Goal: Task Accomplishment & Management: Manage account settings

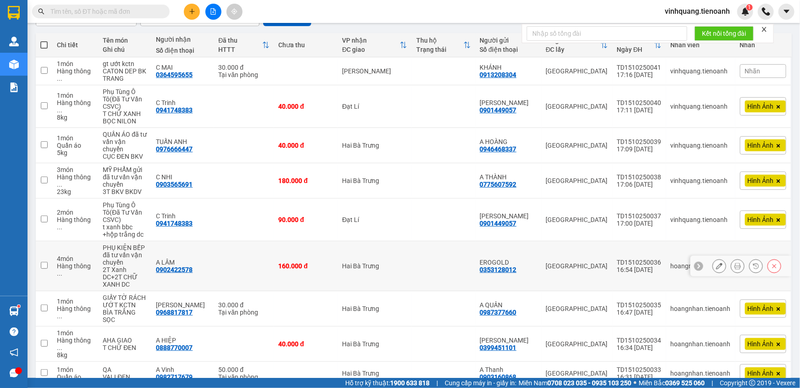
scroll to position [138, 0]
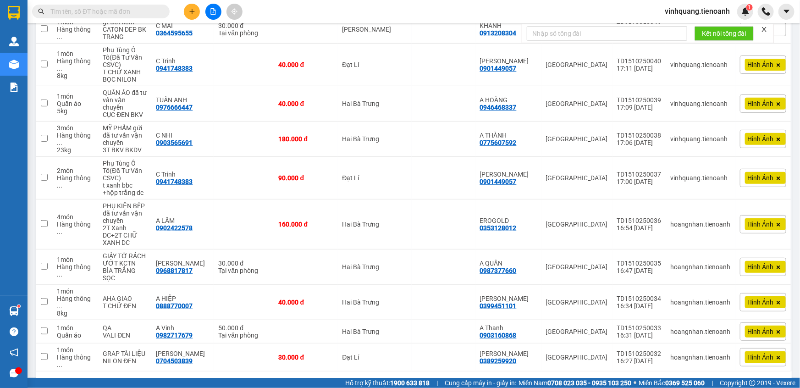
click at [747, 381] on div "10 / trang" at bounding box center [753, 385] width 28 height 9
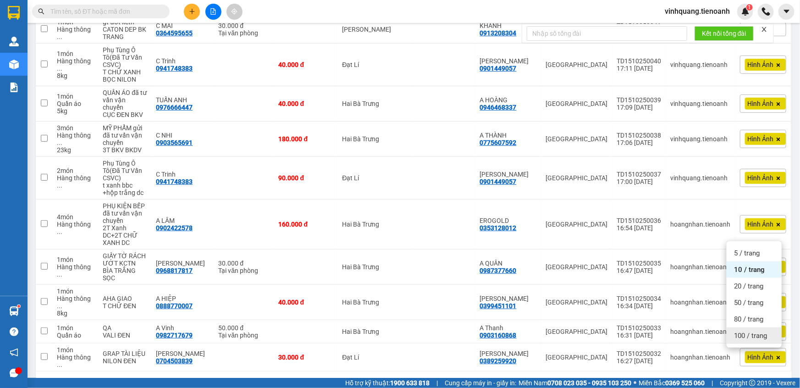
click at [753, 334] on span "100 / trang" at bounding box center [750, 335] width 33 height 9
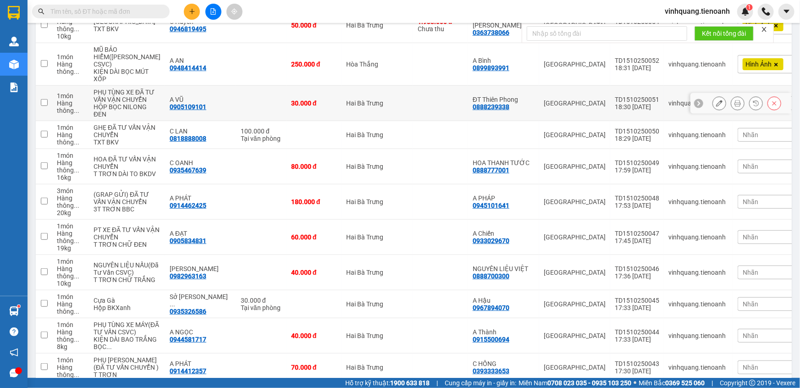
scroll to position [0, 0]
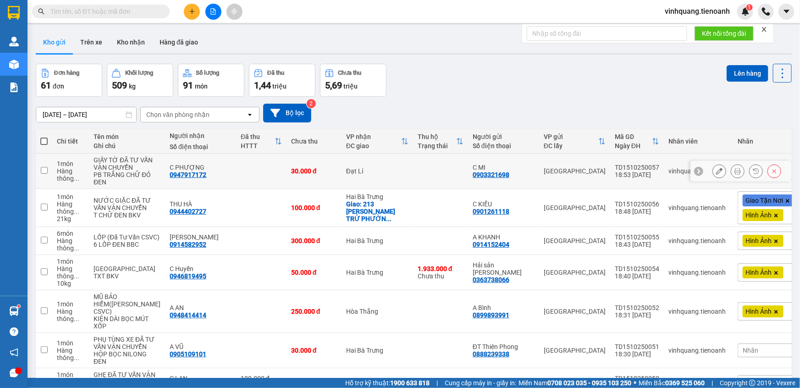
drag, startPoint x: 467, startPoint y: 237, endPoint x: 45, endPoint y: 179, distance: 425.6
click at [45, 174] on input "checkbox" at bounding box center [44, 170] width 7 height 7
checkbox input "true"
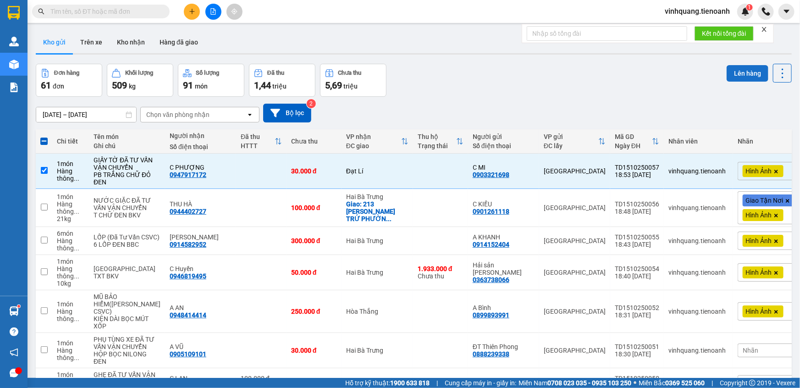
click at [737, 75] on button "Lên hàng" at bounding box center [747, 73] width 42 height 16
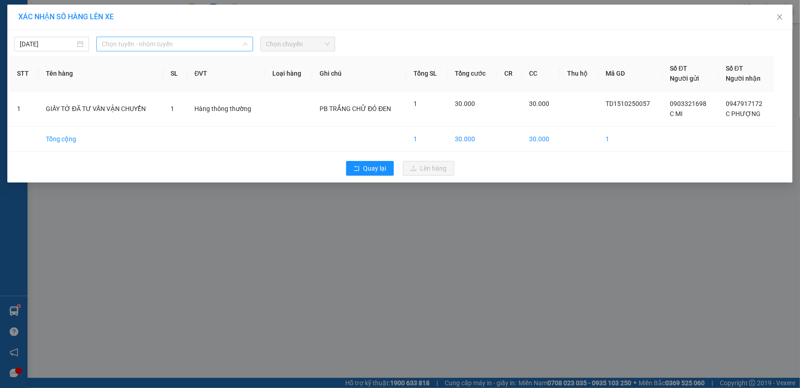
click at [152, 41] on span "Chọn tuyến - nhóm tuyến" at bounding box center [175, 44] width 146 height 14
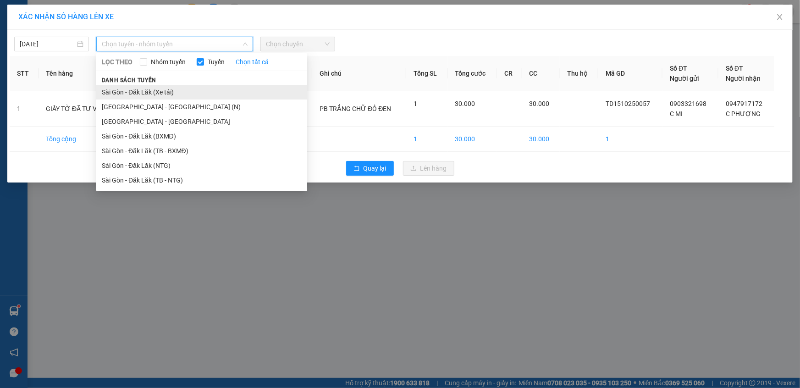
click at [166, 95] on li "Sài Gòn - Đăk Lăk (Xe tải)" at bounding box center [201, 92] width 211 height 15
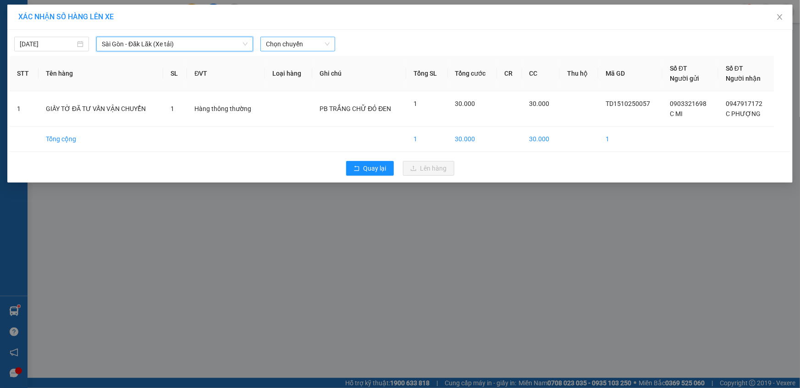
click at [302, 43] on span "Chọn chuyến" at bounding box center [298, 44] width 64 height 14
click at [181, 46] on span "Sài Gòn - Đăk Lăk (Xe tải)" at bounding box center [175, 44] width 146 height 14
click at [435, 225] on div "XÁC NHẬN SỐ HÀNG LÊN XE [DATE] [GEOGRAPHIC_DATA] - Đăk Lăk (Xe tải) LỌC THEO Nh…" at bounding box center [400, 194] width 800 height 388
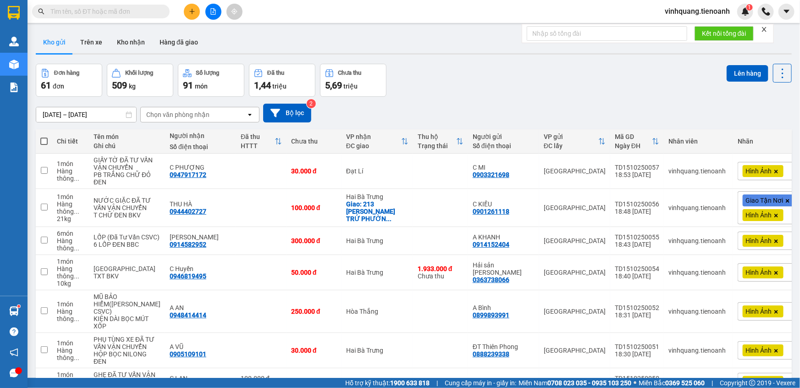
click at [767, 28] on icon "close" at bounding box center [764, 29] width 6 height 6
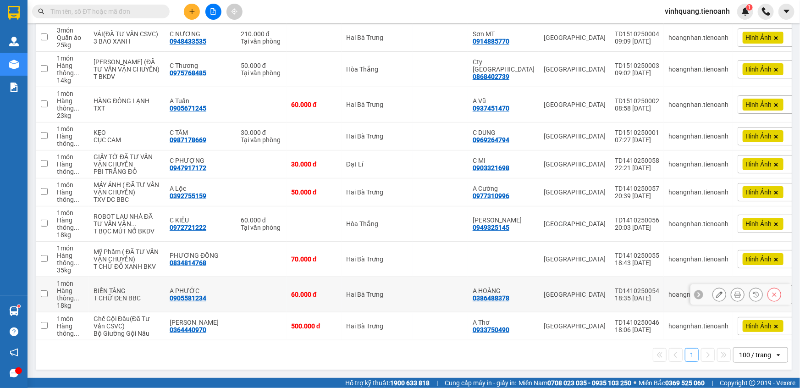
scroll to position [2074, 0]
click at [43, 322] on input "checkbox" at bounding box center [44, 325] width 7 height 7
checkbox input "true"
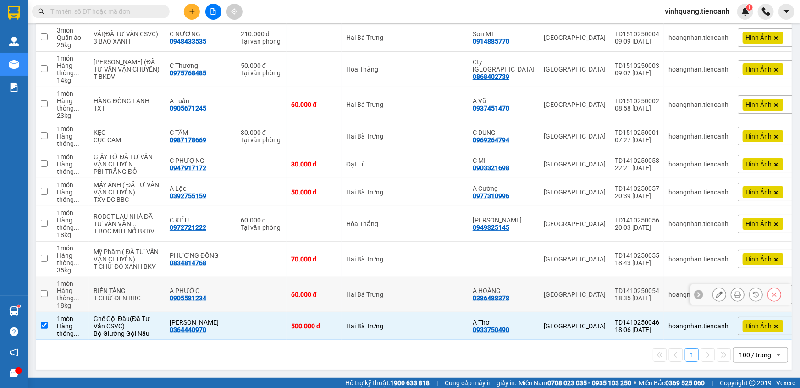
click at [42, 290] on input "checkbox" at bounding box center [44, 293] width 7 height 7
checkbox input "true"
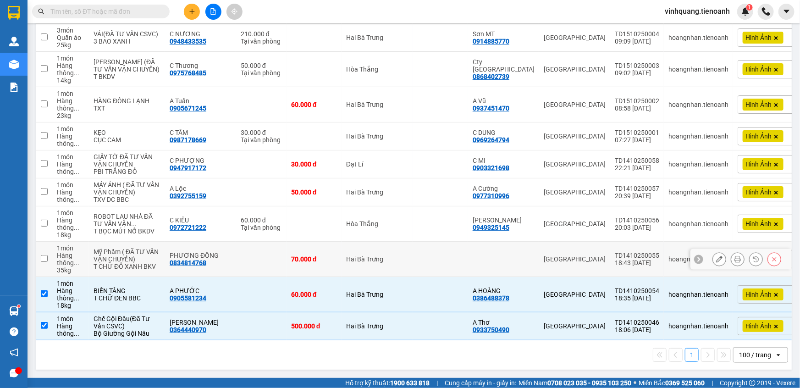
click at [43, 255] on input "checkbox" at bounding box center [44, 258] width 7 height 7
checkbox input "true"
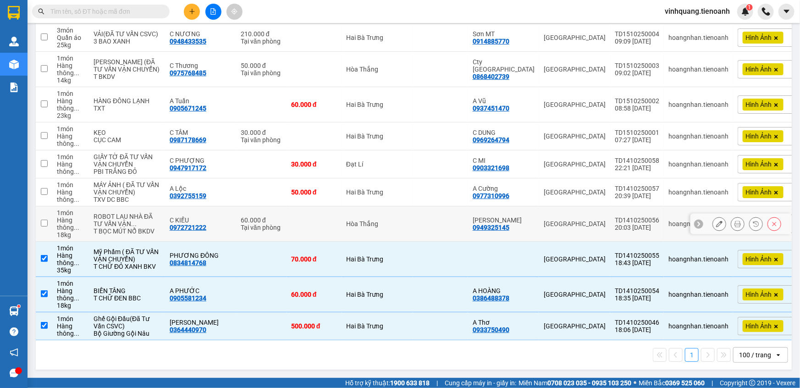
click at [47, 220] on input "checkbox" at bounding box center [44, 223] width 7 height 7
checkbox input "true"
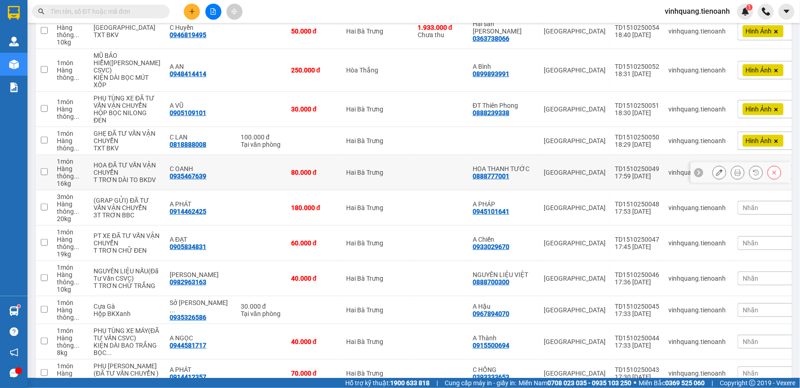
scroll to position [0, 0]
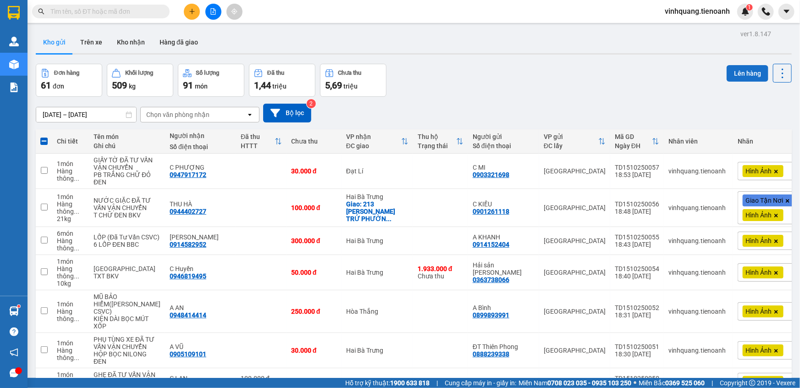
click at [727, 74] on button "Lên hàng" at bounding box center [747, 73] width 42 height 16
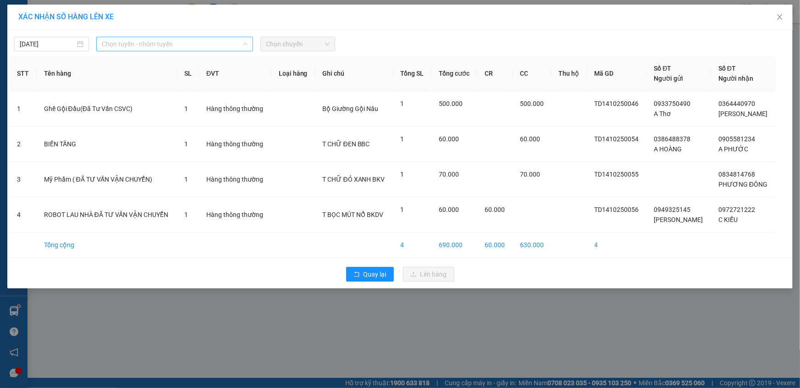
click at [188, 47] on span "Chọn tuyến - nhóm tuyến" at bounding box center [175, 44] width 146 height 14
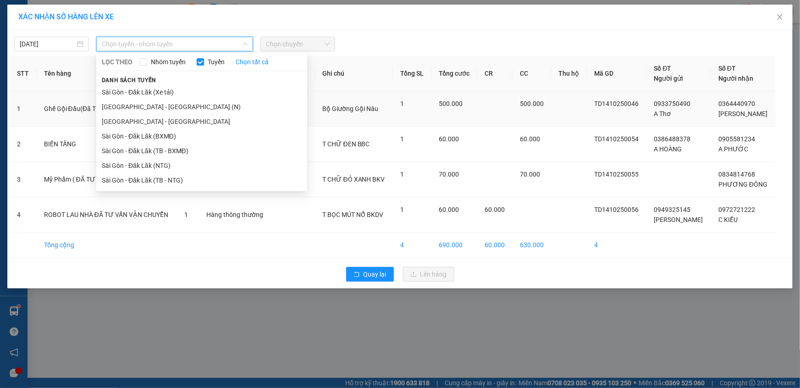
click at [146, 95] on li "Sài Gòn - Đăk Lăk (Xe tải)" at bounding box center [201, 92] width 211 height 15
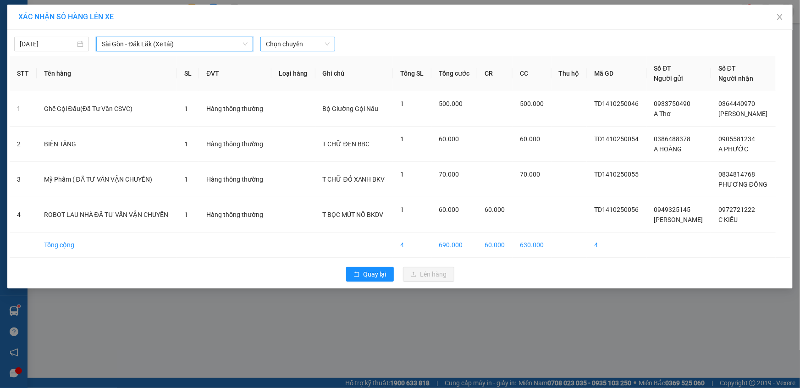
click at [300, 44] on span "Chọn chuyến" at bounding box center [298, 44] width 64 height 14
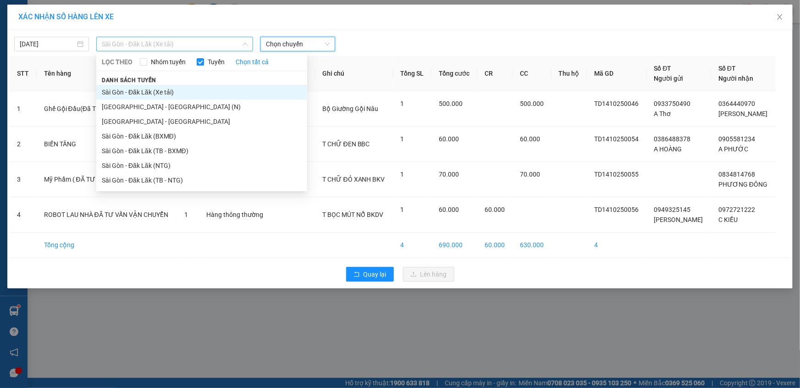
click at [187, 43] on span "Sài Gòn - Đăk Lăk (Xe tải)" at bounding box center [175, 44] width 146 height 14
click at [183, 97] on li "Sài Gòn - Đăk Lăk (Xe tải)" at bounding box center [201, 92] width 211 height 15
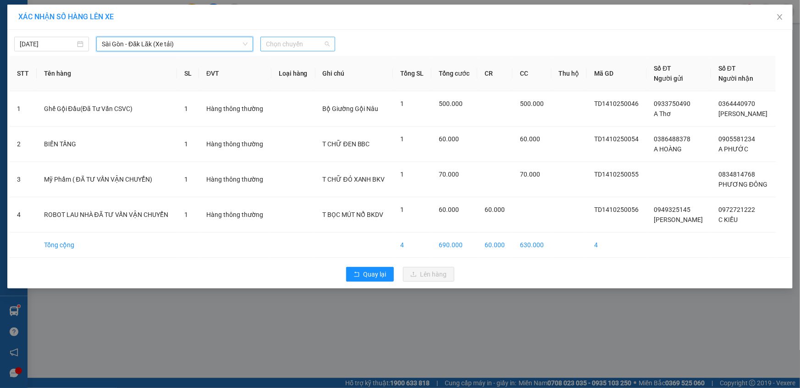
click at [299, 43] on span "Chọn chuyến" at bounding box center [298, 44] width 64 height 14
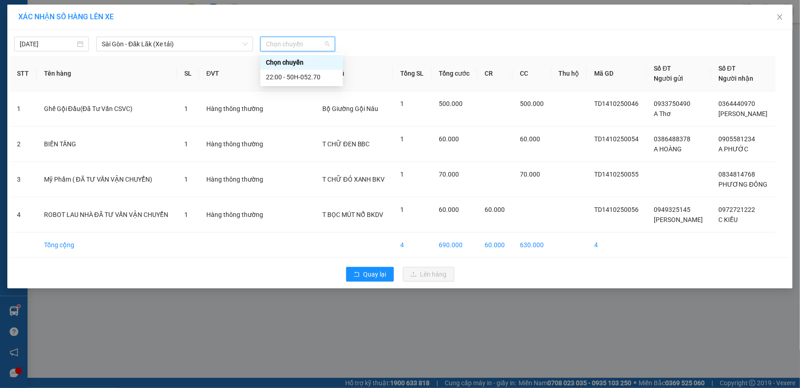
click at [288, 64] on div "Chọn chuyến" at bounding box center [301, 62] width 71 height 10
click at [279, 44] on span "Chọn chuyến" at bounding box center [298, 44] width 64 height 14
click at [185, 42] on span "Sài Gòn - Đăk Lăk (Xe tải)" at bounding box center [175, 44] width 146 height 14
click at [312, 47] on span "Chọn chuyến" at bounding box center [298, 44] width 64 height 14
click at [293, 82] on div "22:00 - 50H-052.70" at bounding box center [301, 77] width 82 height 15
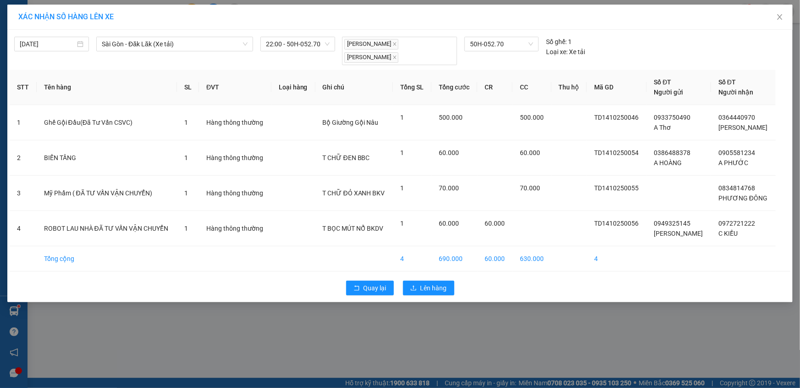
click at [628, 43] on div "[PERSON_NAME] Lê Viết Hiền 50H-052.70 Số ghế: 1 Loại xe: Xe tải" at bounding box center [501, 51] width 326 height 28
click at [780, 15] on icon "close" at bounding box center [779, 16] width 7 height 7
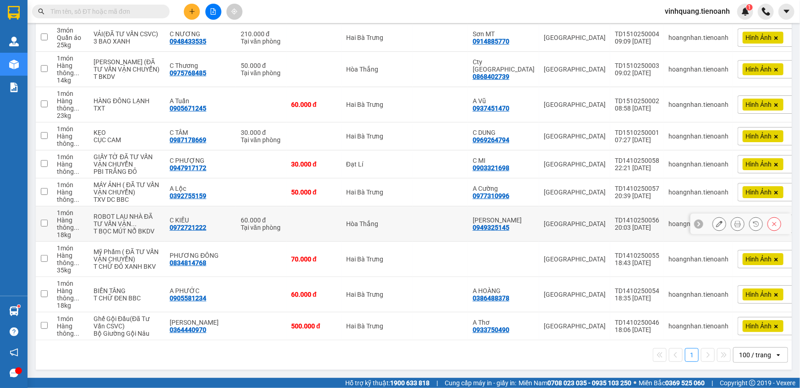
scroll to position [2074, 0]
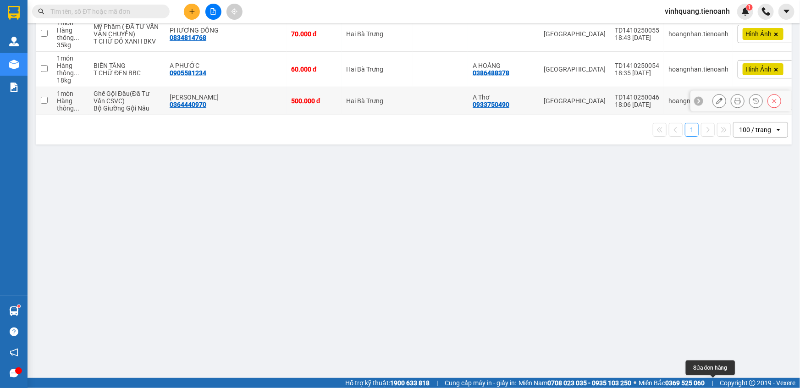
click at [716, 109] on button at bounding box center [719, 101] width 13 height 16
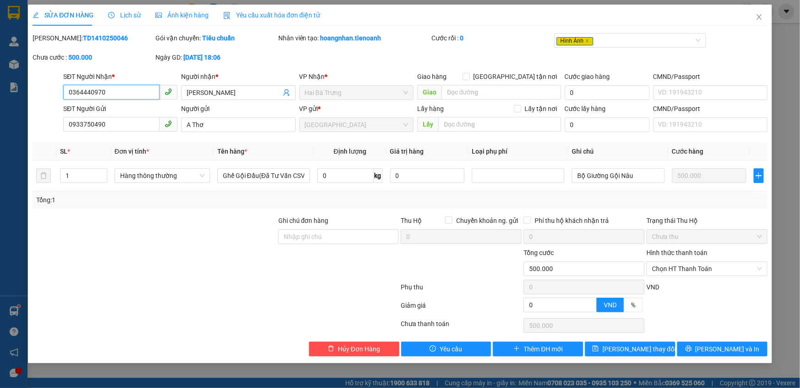
type input "0364440970"
type input "[PERSON_NAME]"
type input "0933750490"
type input "A Thơ"
type input "0"
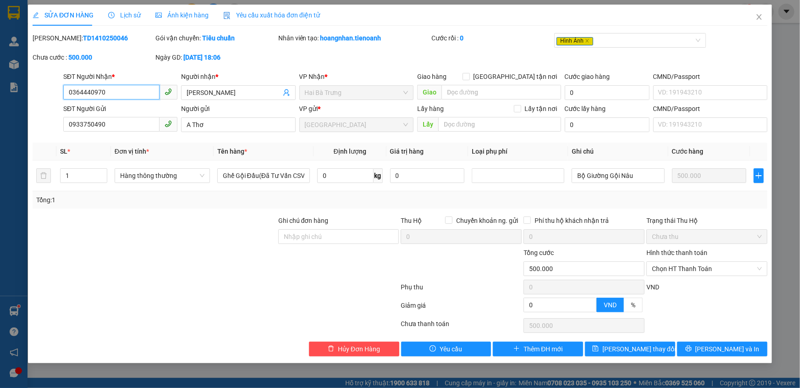
type input "500.000"
click at [302, 236] on input "Ghi chú đơn hàng" at bounding box center [338, 236] width 121 height 15
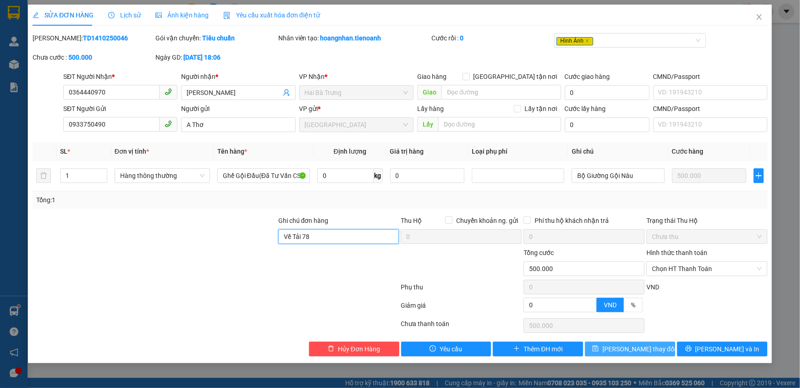
type input "Về Tải 78"
click at [632, 347] on span "[PERSON_NAME] thay đổi" at bounding box center [638, 349] width 73 height 10
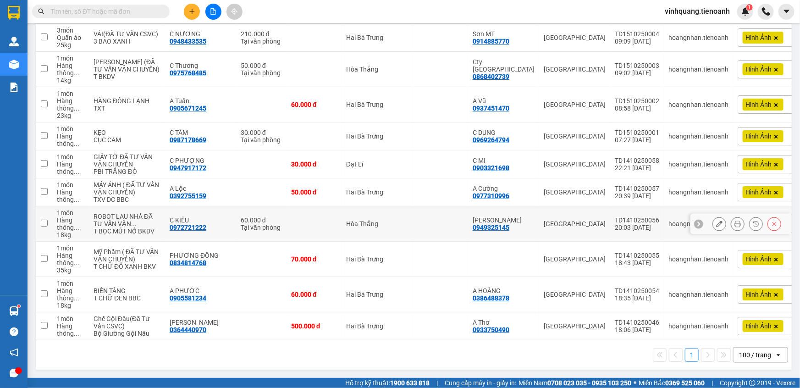
scroll to position [2074, 0]
click at [713, 286] on button at bounding box center [719, 294] width 13 height 16
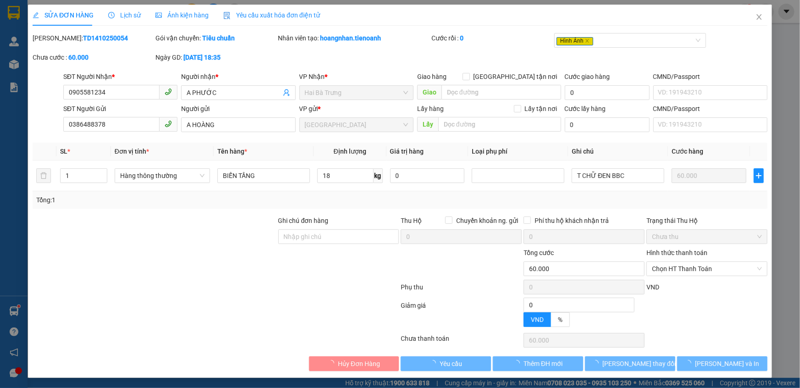
type input "0905581234"
type input "A PHƯỚC"
type input "0386488378"
type input "A HOÀNG"
type input "0"
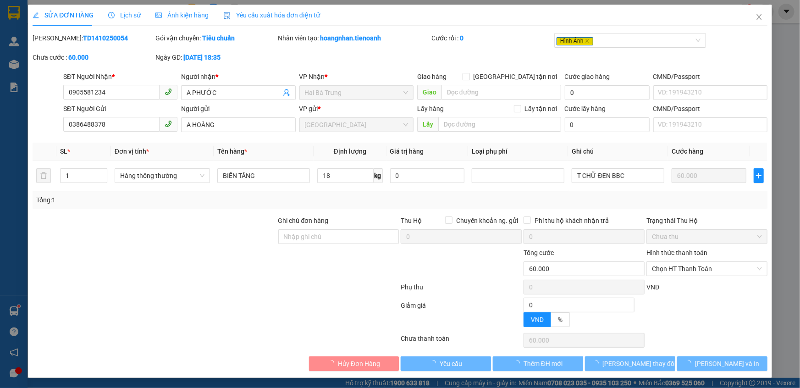
type input "60.000"
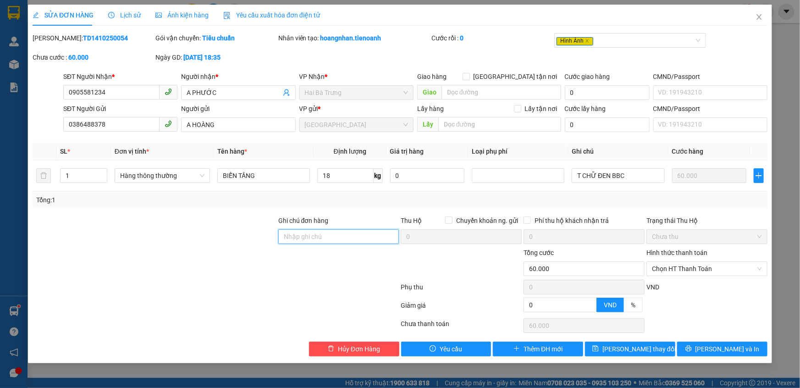
click at [316, 236] on input "Ghi chú đơn hàng" at bounding box center [338, 236] width 121 height 15
type input "Tải 78"
click at [633, 348] on span "[PERSON_NAME] thay đổi" at bounding box center [638, 349] width 73 height 10
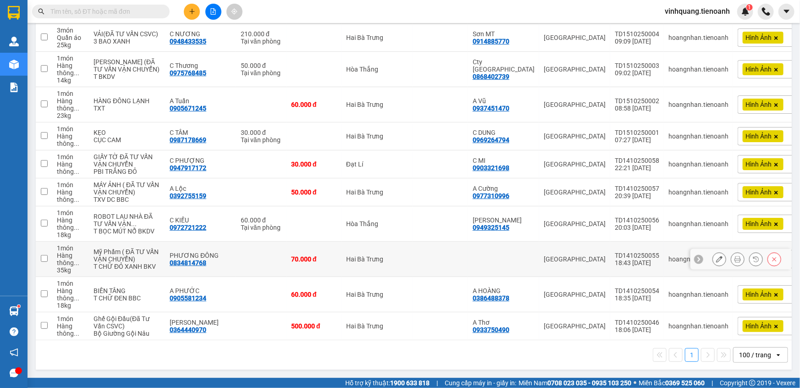
scroll to position [2074, 0]
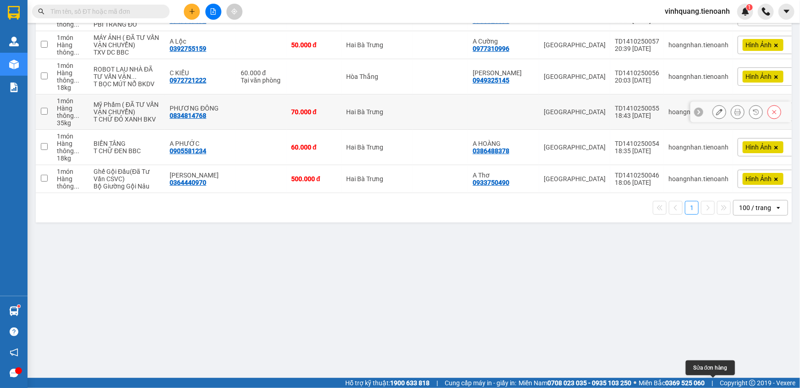
click at [716, 115] on icon at bounding box center [719, 112] width 6 height 6
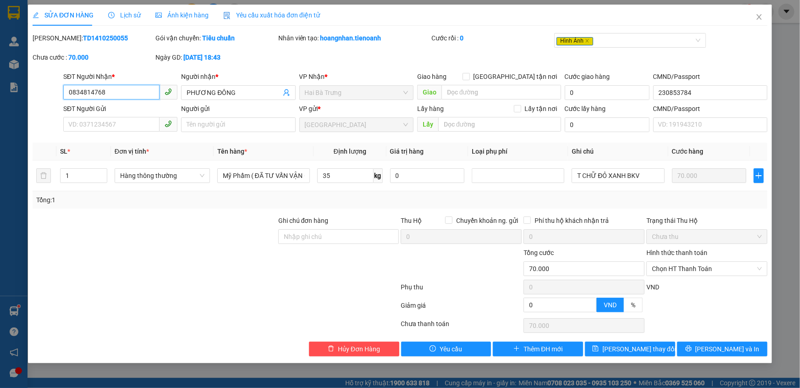
type input "0834814768"
type input "PHƯƠNG ĐÔNG"
type input "230853784"
type input "0"
type input "70.000"
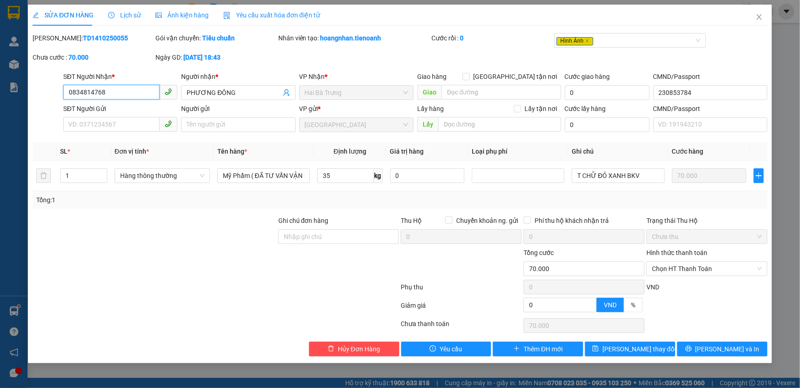
type input "70.000"
click at [315, 238] on input "Ghi chú đơn hàng" at bounding box center [338, 236] width 121 height 15
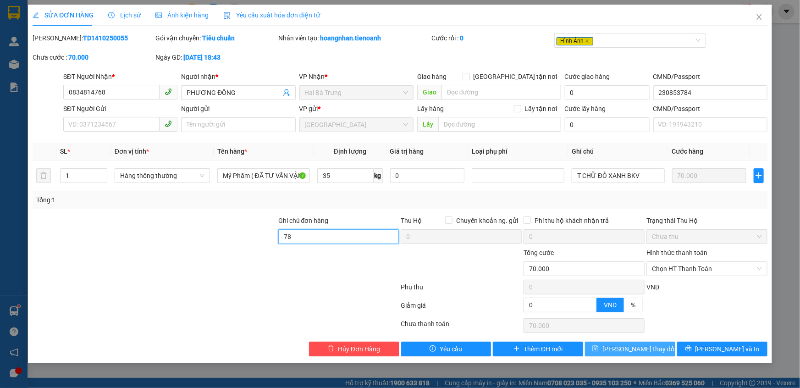
type input "78"
click at [630, 349] on span "[PERSON_NAME] thay đổi" at bounding box center [638, 349] width 73 height 10
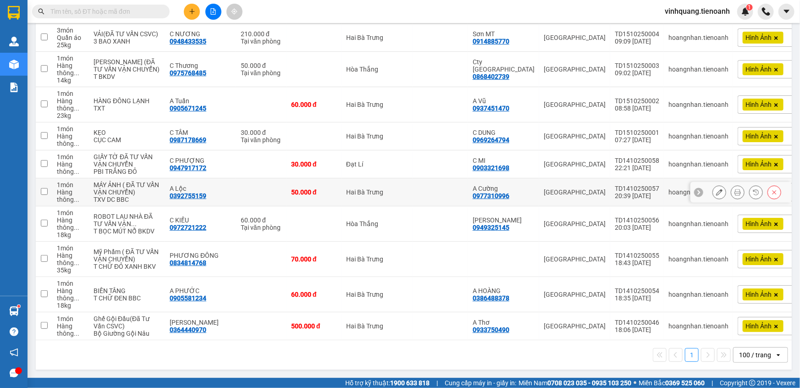
scroll to position [2074, 0]
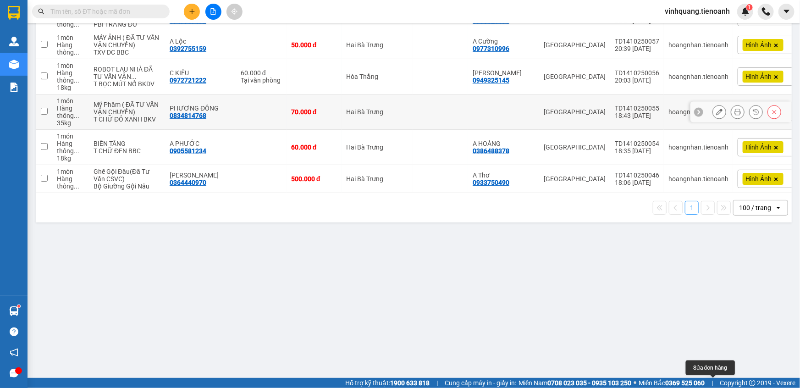
click at [716, 115] on icon at bounding box center [719, 112] width 6 height 6
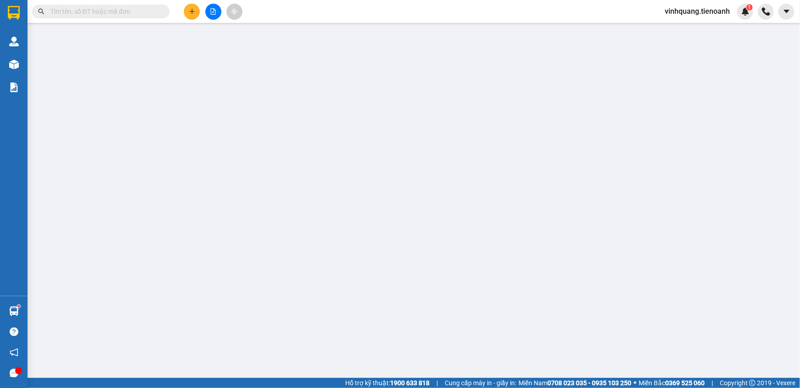
type input "0834814768"
type input "PHƯƠNG ĐÔNG"
type input "230853784"
type input "78"
type input "0"
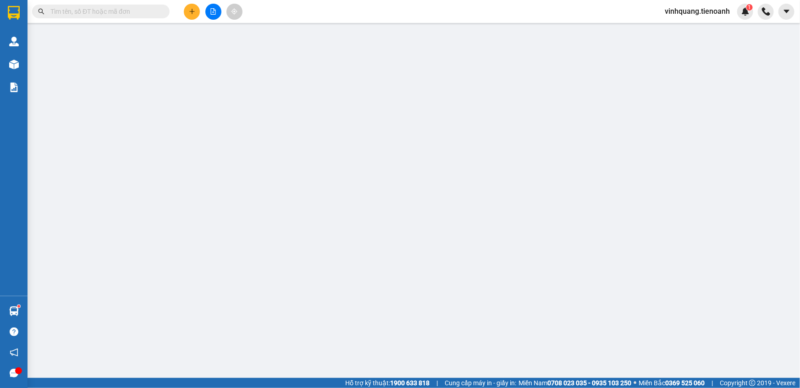
type input "70.000"
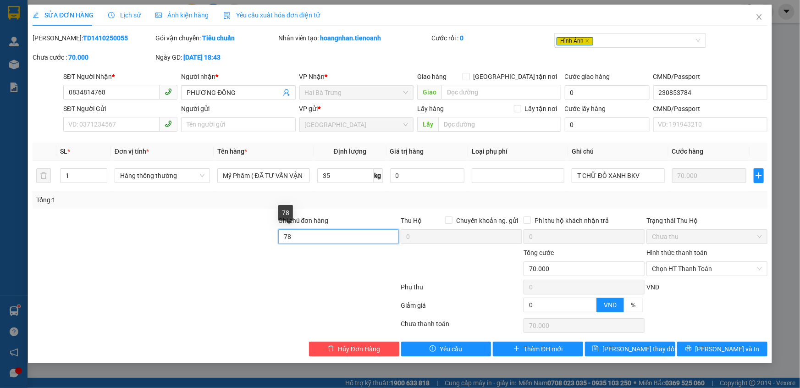
click at [284, 231] on input "78" at bounding box center [338, 236] width 121 height 15
type input "Tải 78"
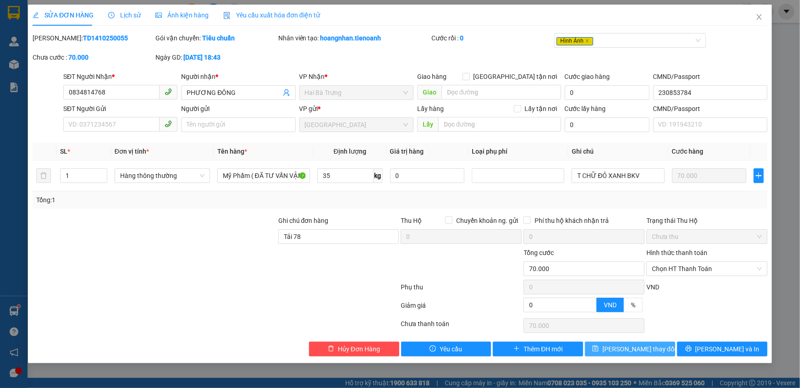
click at [642, 351] on span "[PERSON_NAME] thay đổi" at bounding box center [638, 349] width 73 height 10
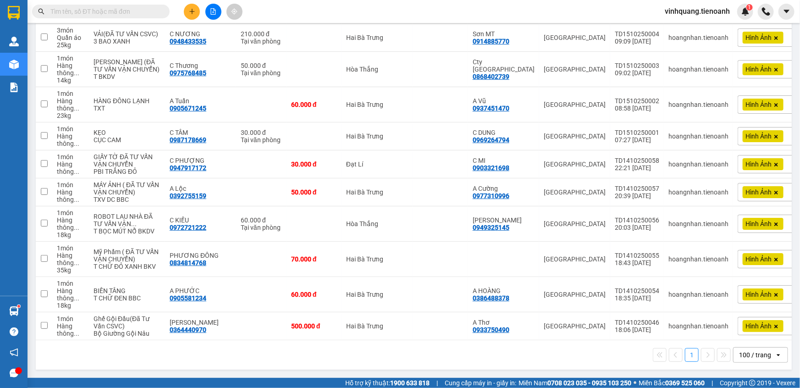
scroll to position [2074, 0]
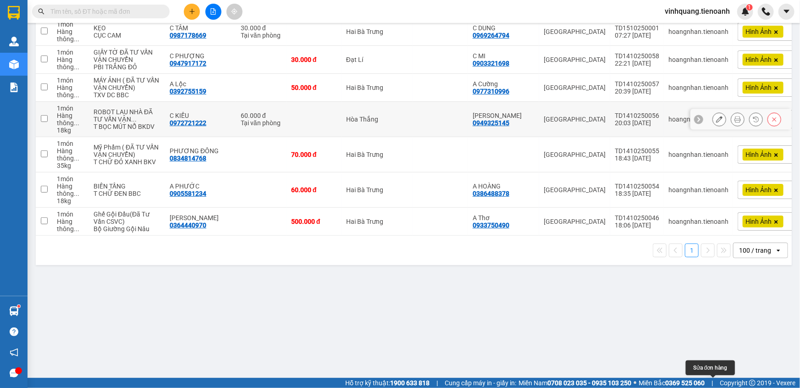
click at [717, 127] on button at bounding box center [719, 119] width 13 height 16
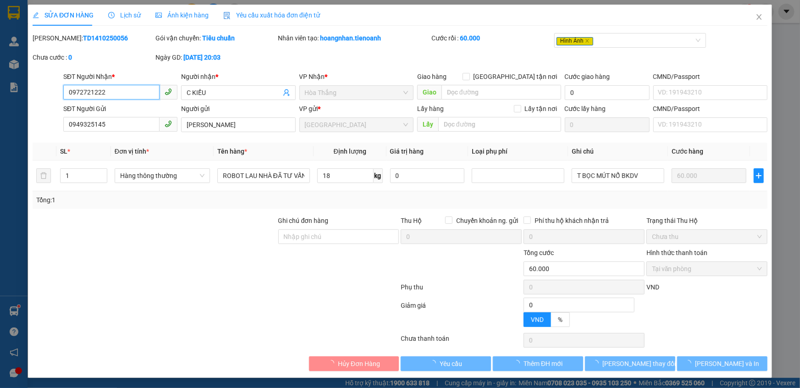
type input "0972721222"
type input "C KIỀU"
type input "0949325145"
type input "[PERSON_NAME]"
type input "0"
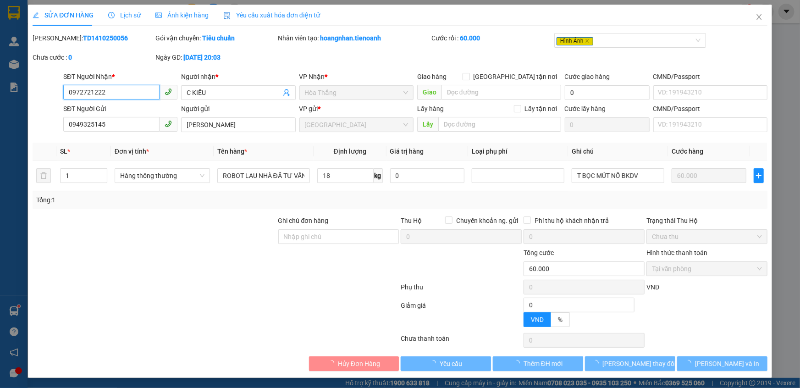
type input "60.000"
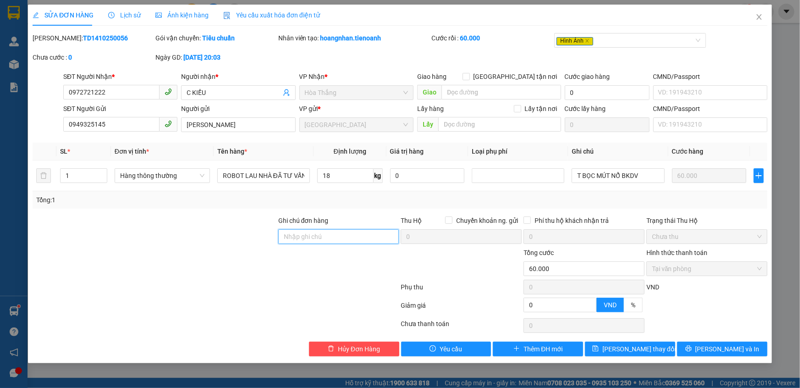
click at [313, 237] on input "Ghi chú đơn hàng" at bounding box center [338, 236] width 121 height 15
type input "Tải 78"
click at [643, 351] on span "[PERSON_NAME] thay đổi" at bounding box center [638, 349] width 73 height 10
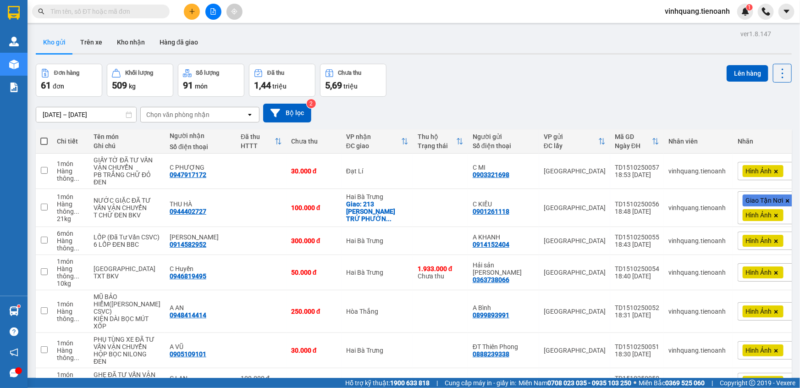
click at [73, 120] on input "[DATE] – [DATE]" at bounding box center [86, 114] width 100 height 15
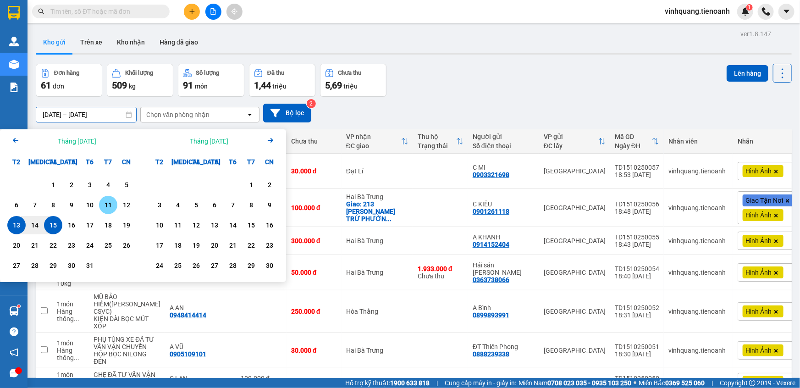
click at [110, 206] on div "11" at bounding box center [108, 204] width 13 height 11
click at [112, 113] on input "[DATE] – / /" at bounding box center [86, 114] width 100 height 15
click at [55, 225] on div "15" at bounding box center [53, 225] width 13 height 11
type input "[DATE] – [DATE]"
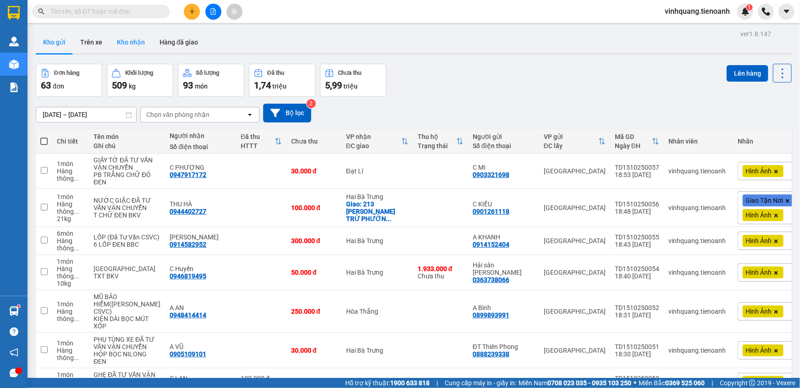
click at [128, 44] on button "Kho nhận" at bounding box center [131, 42] width 43 height 22
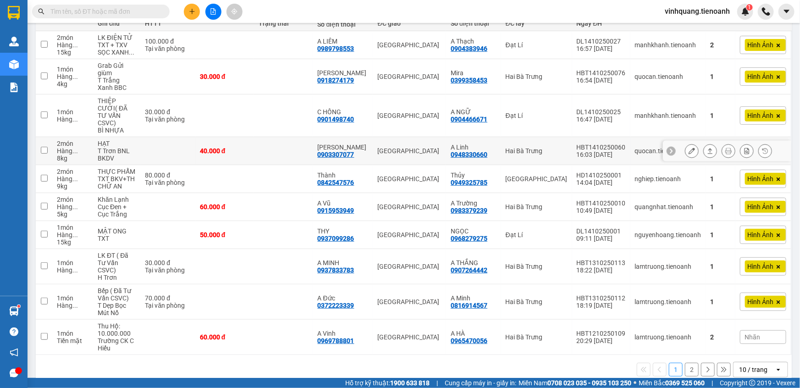
scroll to position [125, 0]
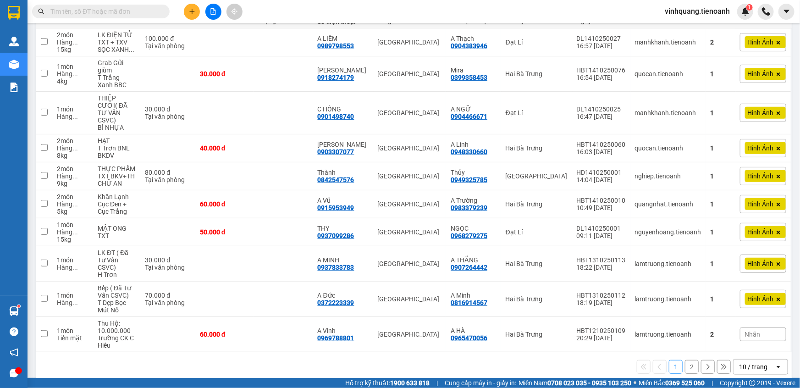
click at [752, 362] on div "10 / trang" at bounding box center [753, 366] width 28 height 9
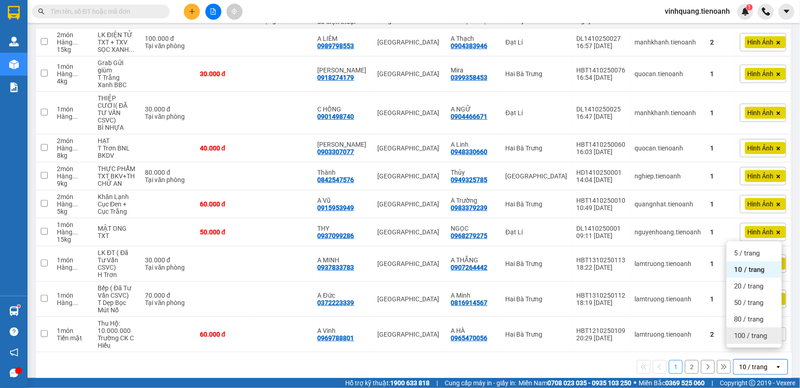
click at [748, 335] on span "100 / trang" at bounding box center [750, 335] width 33 height 9
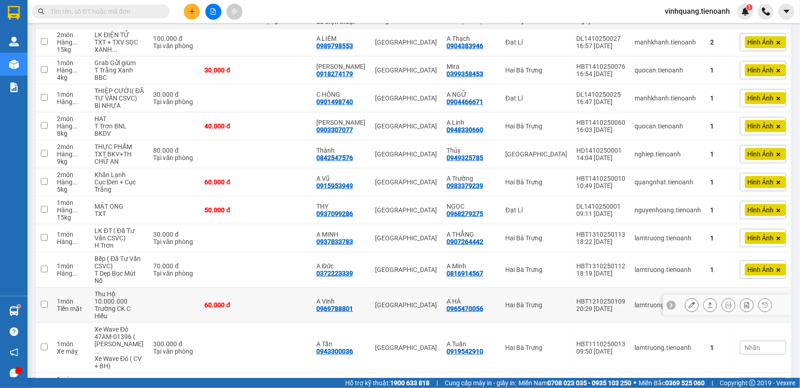
scroll to position [231, 0]
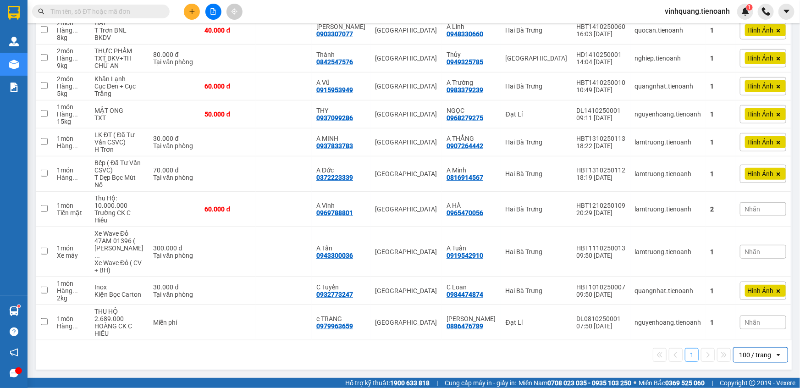
click at [155, 10] on input "text" at bounding box center [104, 11] width 108 height 10
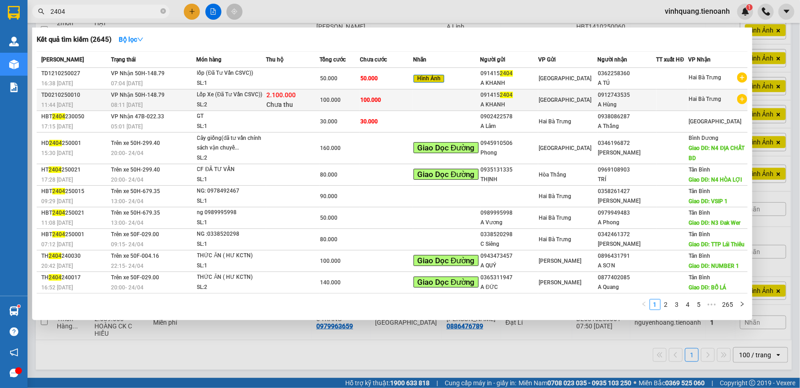
type input "2404"
click at [246, 110] on div "SL: 2" at bounding box center [231, 105] width 69 height 10
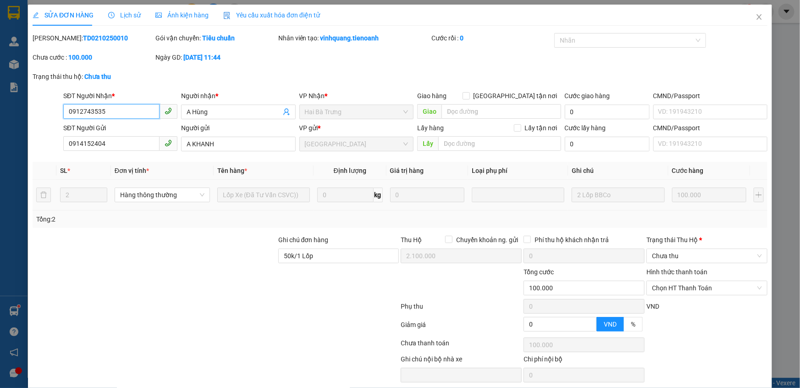
type input "0912743535"
type input "A Hùng"
type input "0914152404"
type input "A KHANH"
type input "50k/1 Lốp"
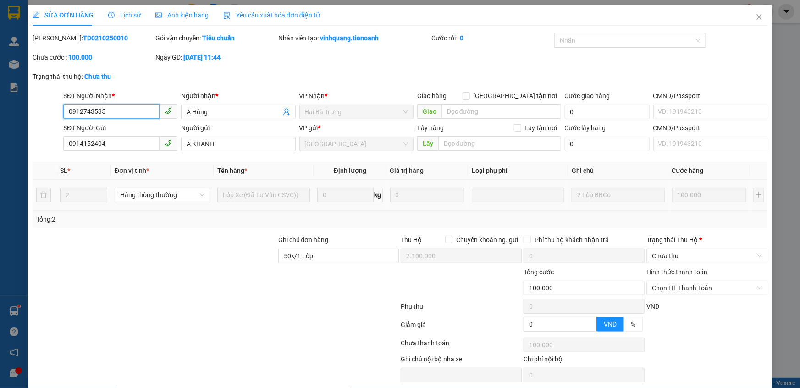
type input "2.100.000"
type input "0"
type input "100.000"
click at [756, 17] on icon "close" at bounding box center [758, 16] width 5 height 5
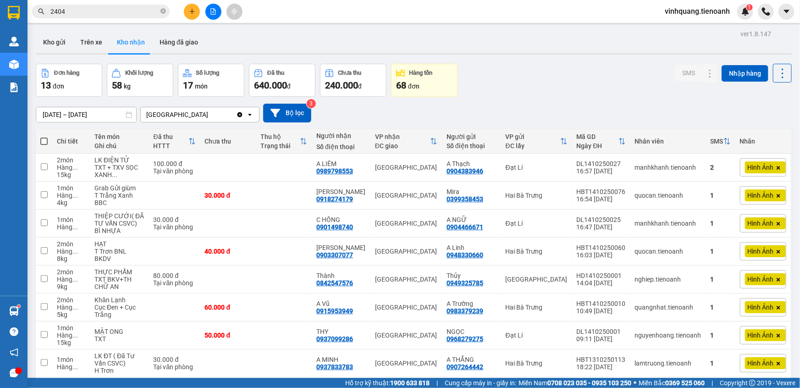
click at [130, 15] on input "2404" at bounding box center [104, 11] width 108 height 10
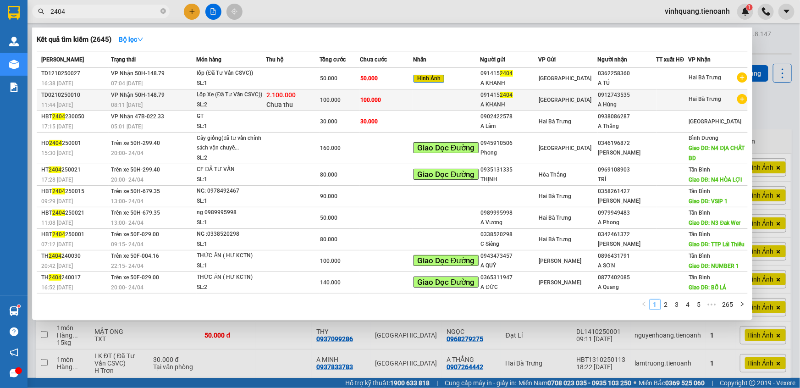
click at [628, 100] on div "0912743535" at bounding box center [627, 95] width 58 height 10
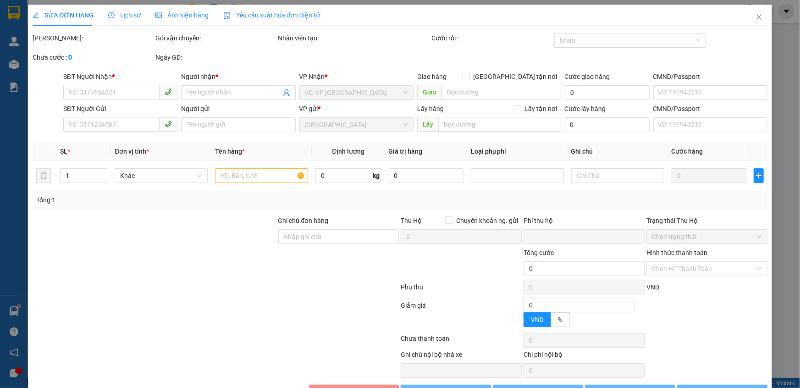
type input "0912743535"
type input "A Hùng"
type input "0914152404"
type input "A KHANH"
type input "50k/1 Lốp"
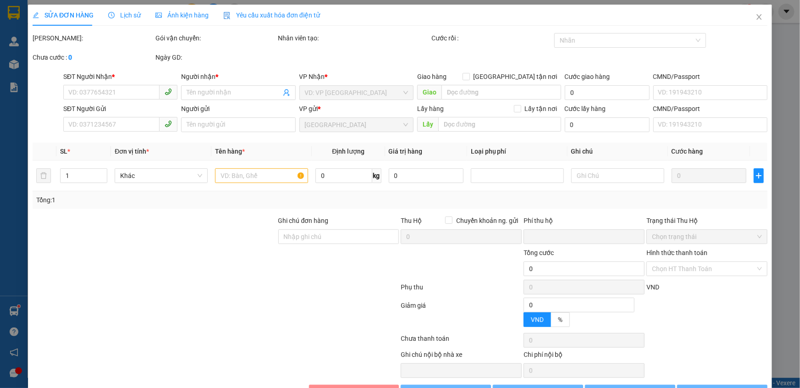
type input "2.100.000"
type input "0"
type input "100.000"
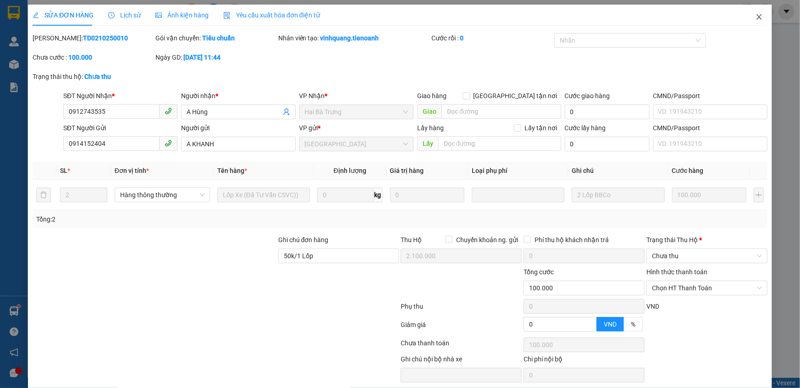
click at [755, 16] on icon "close" at bounding box center [758, 16] width 7 height 7
